Goal: Check status: Check status

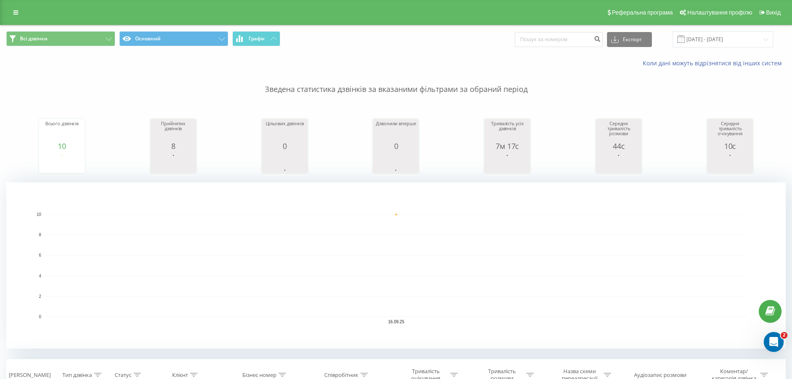
click at [684, 41] on span at bounding box center [680, 38] width 7 height 7
click at [705, 42] on input "[DATE] - [DATE]" at bounding box center [722, 39] width 101 height 16
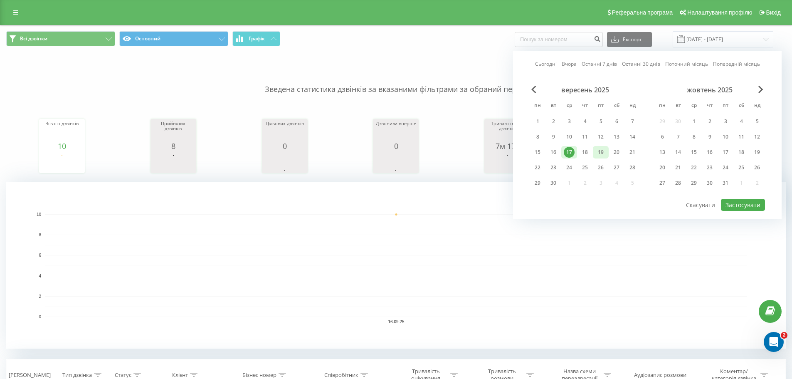
click at [600, 156] on div "19" at bounding box center [600, 152] width 11 height 11
click at [755, 205] on button "Застосувати" at bounding box center [743, 205] width 44 height 12
type input "[DATE] - [DATE]"
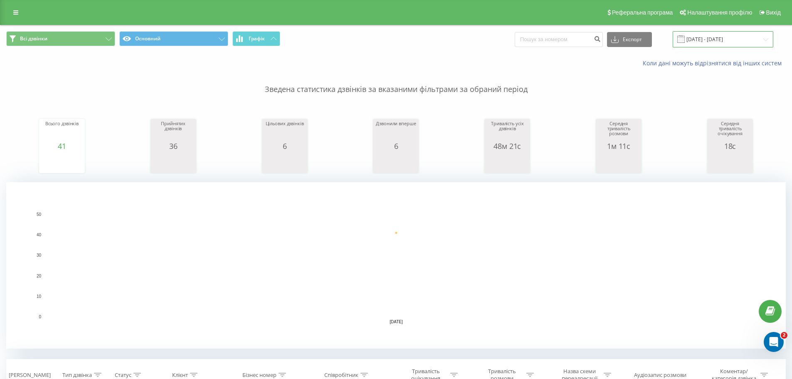
click at [715, 35] on input "[DATE] - [DATE]" at bounding box center [722, 39] width 101 height 16
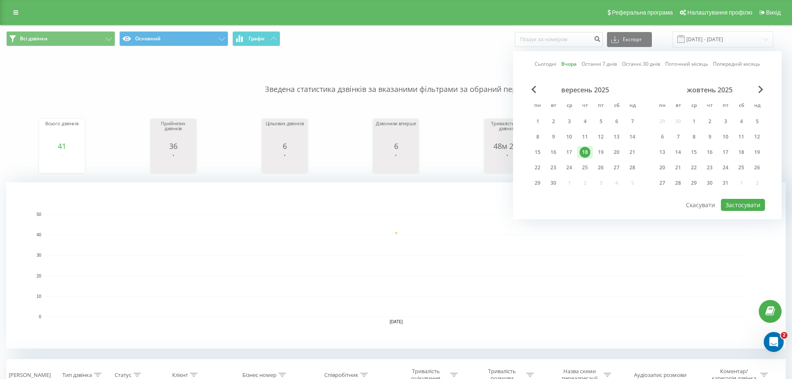
click at [583, 155] on div "18" at bounding box center [584, 152] width 11 height 11
click at [598, 152] on div "19" at bounding box center [600, 152] width 11 height 11
click at [602, 153] on div "19" at bounding box center [600, 152] width 11 height 11
click at [735, 205] on button "Застосувати" at bounding box center [743, 205] width 44 height 12
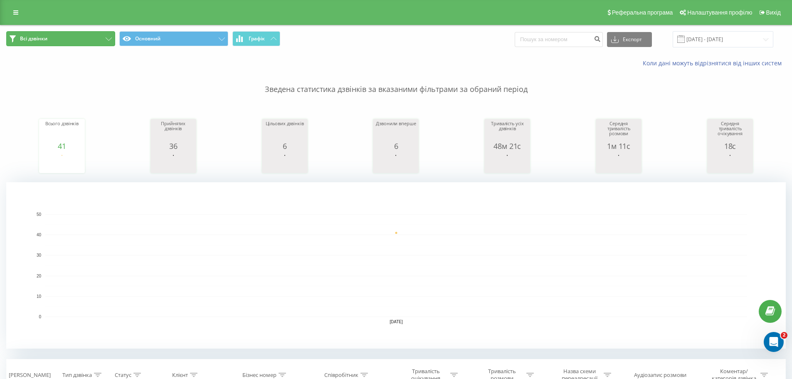
click at [105, 33] on button "Всі дзвінки" at bounding box center [60, 38] width 109 height 15
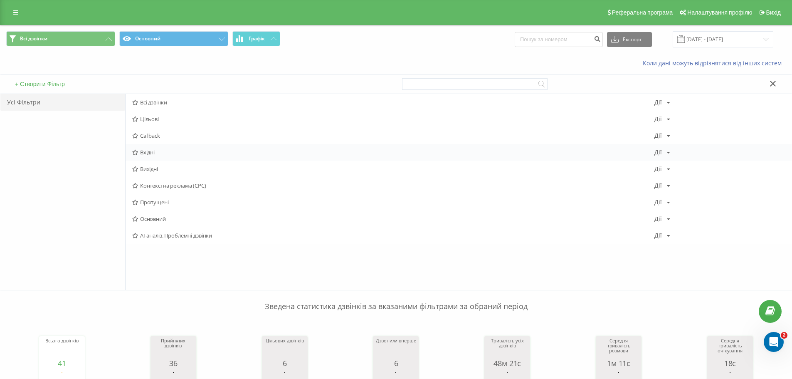
click at [162, 151] on span "Вхідні" at bounding box center [393, 152] width 522 height 6
